Goal: Information Seeking & Learning: Learn about a topic

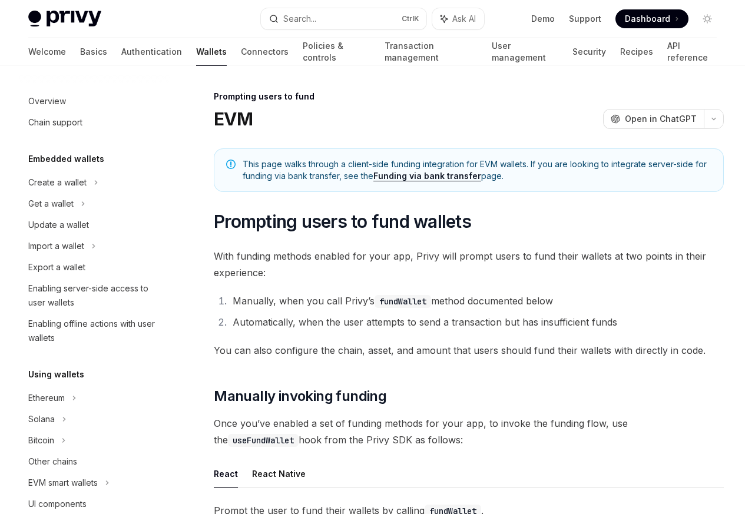
scroll to position [380, 0]
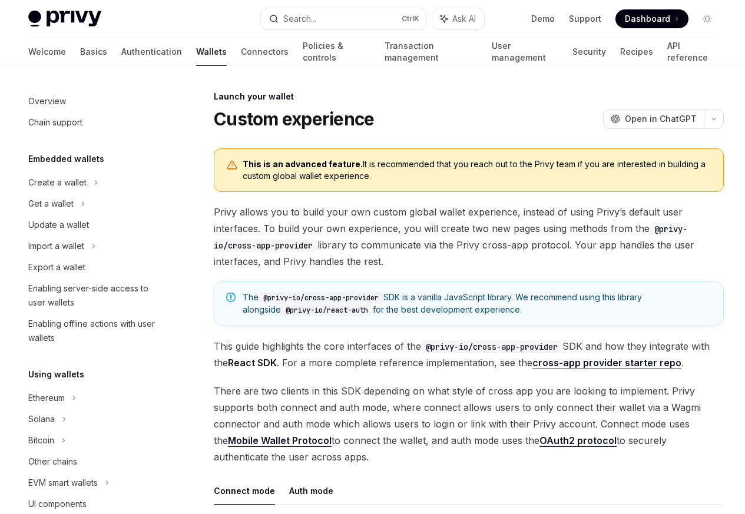
scroll to position [540, 0]
